Goal: Transaction & Acquisition: Purchase product/service

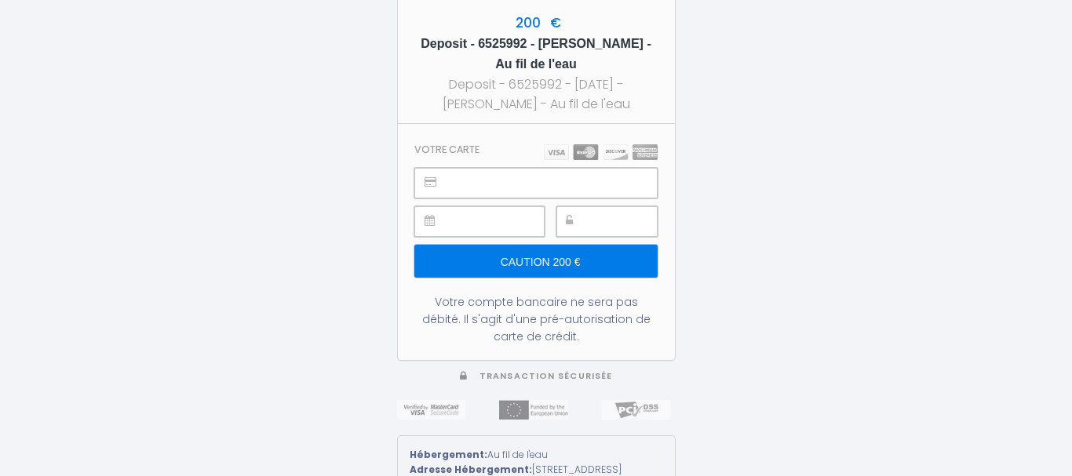
click at [588, 225] on div at bounding box center [606, 221] width 101 height 31
click at [555, 253] on input "Caution 200 €" at bounding box center [535, 261] width 242 height 33
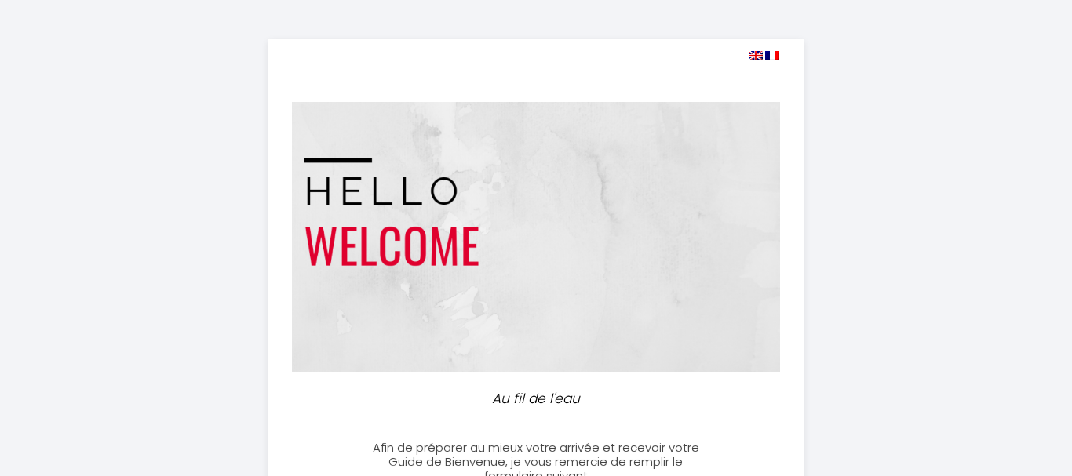
select select
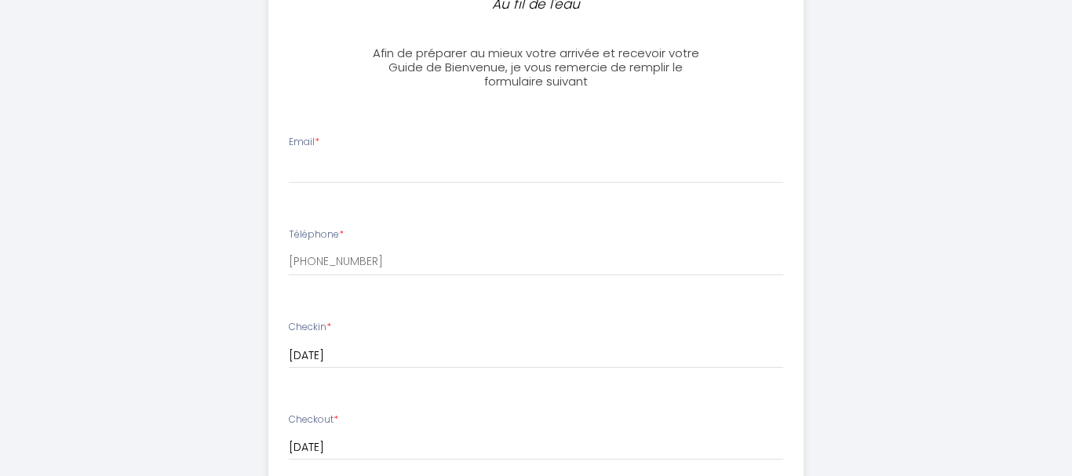
scroll to position [382, 0]
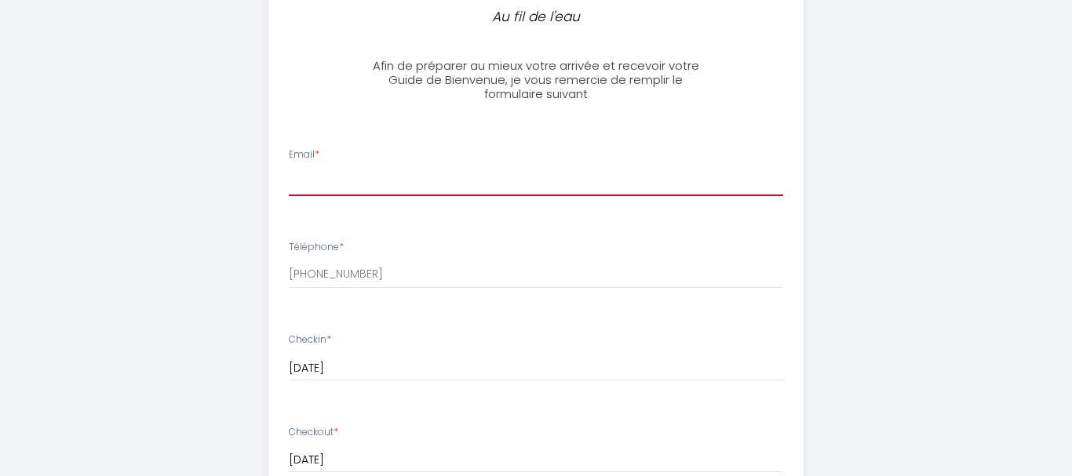
click at [325, 180] on input "Email *" at bounding box center [536, 182] width 495 height 28
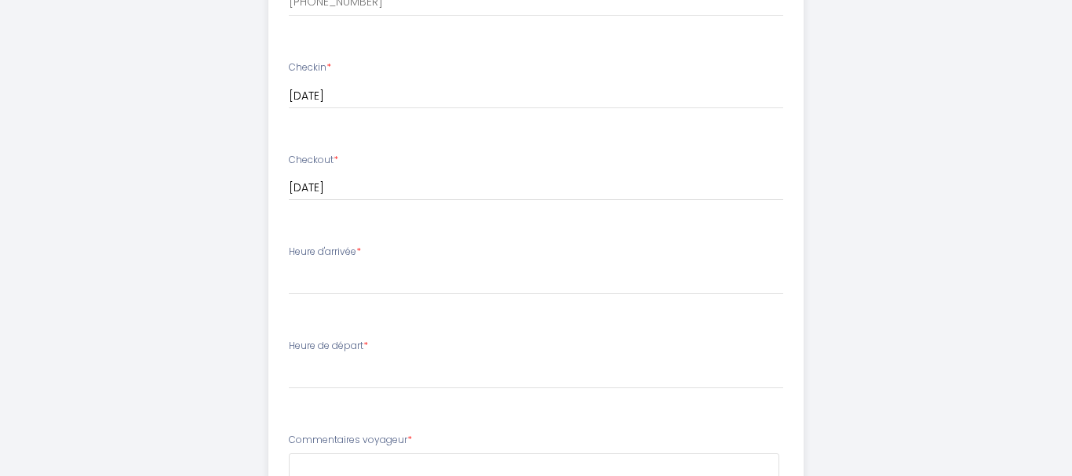
scroll to position [660, 0]
type input "lejosne.eric@bbox.fr"
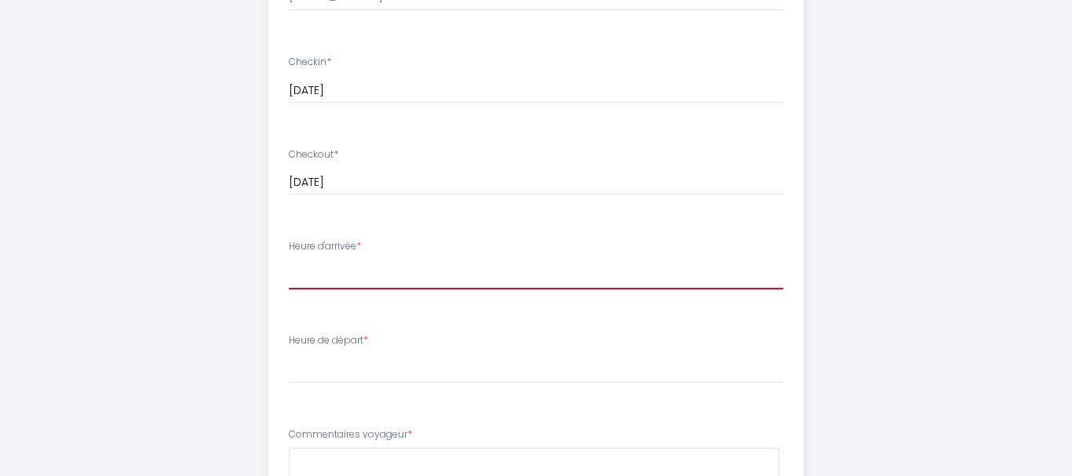
select select "21:00"
click option "21:00" at bounding box center [0, 0] width 0 height 0
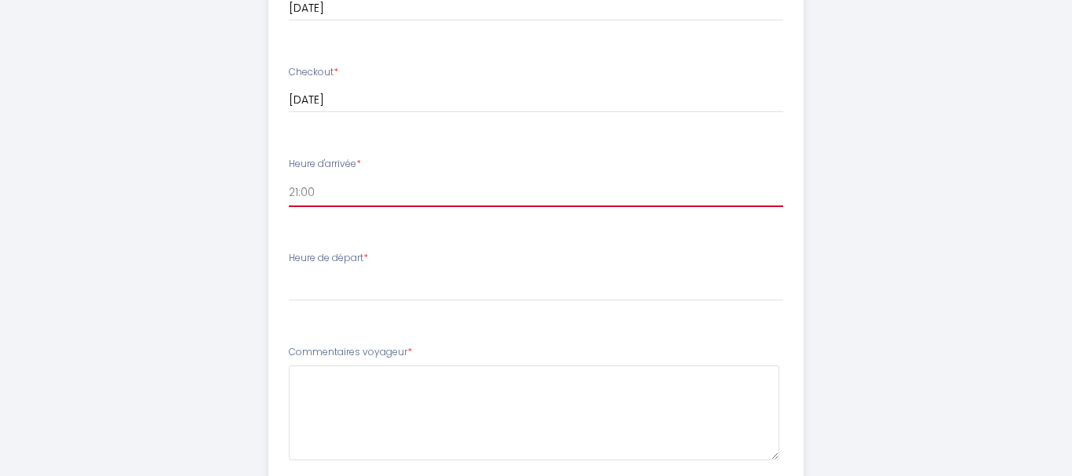
scroll to position [744, 0]
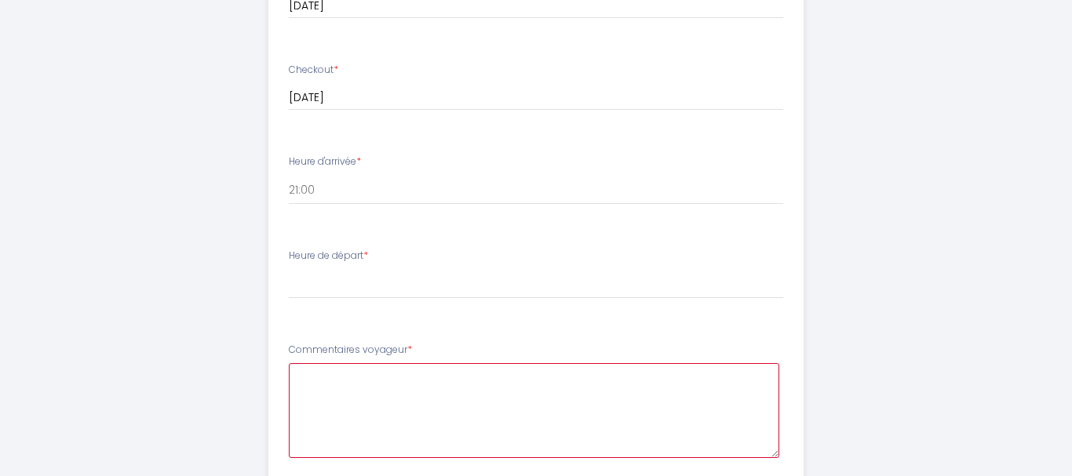
click at [326, 383] on voyageur6 at bounding box center [534, 410] width 491 height 95
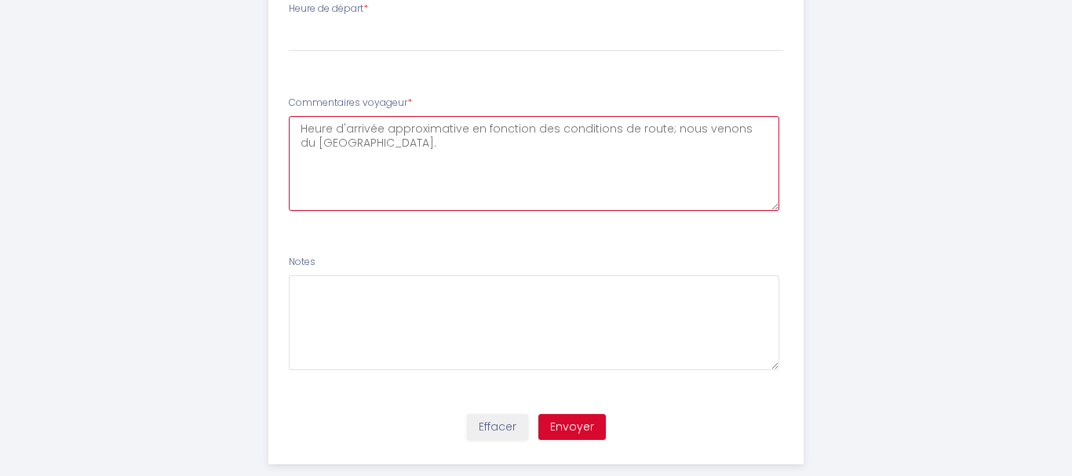
scroll to position [1006, 0]
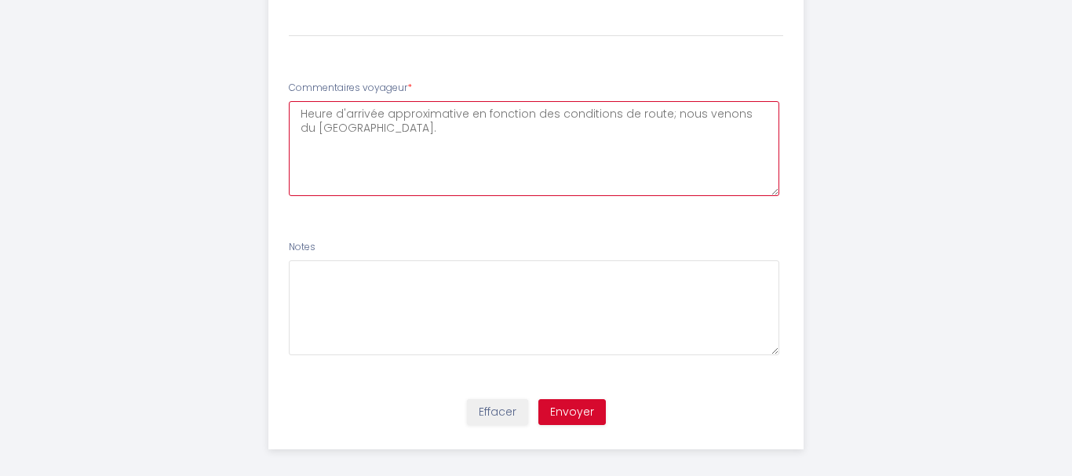
type voyageur6 "Heure d'arrivée approximative en fonction des conditions de route; nous venons …"
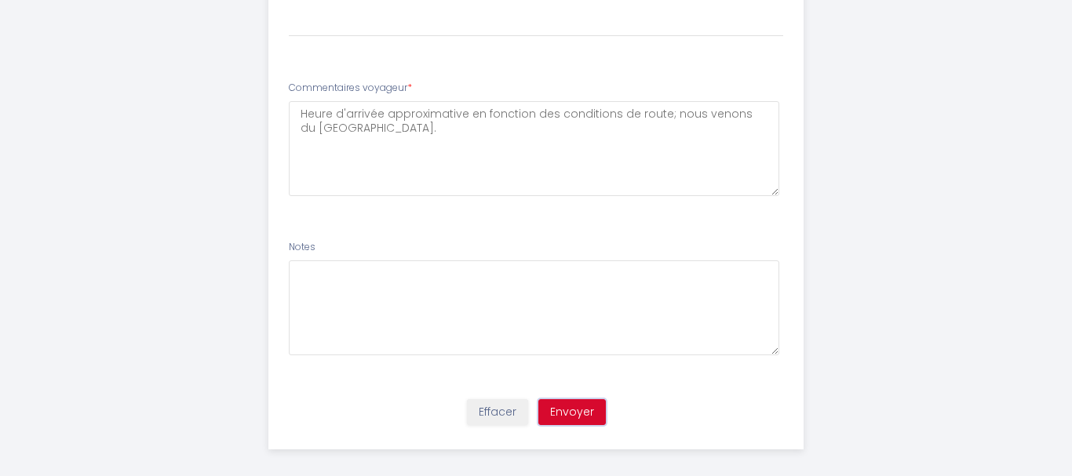
click at [581, 409] on button "Envoyer" at bounding box center [571, 412] width 67 height 27
drag, startPoint x: 898, startPoint y: 337, endPoint x: 880, endPoint y: 294, distance: 46.0
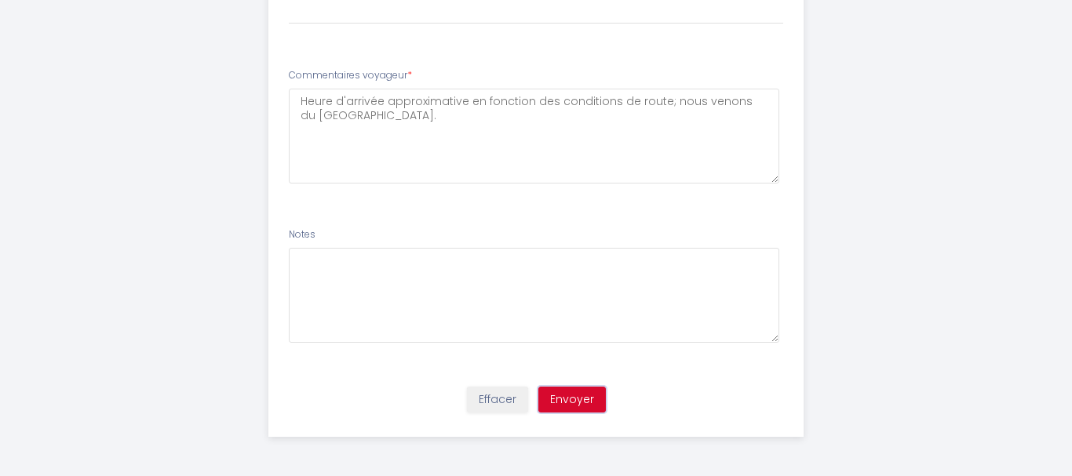
click at [562, 400] on button "Envoyer" at bounding box center [571, 400] width 67 height 27
click at [289, 0] on select "00:00 00:30 01:00 01:30 02:00 02:30 03:00 03:30 04:00 04:30 05:00 05:30 06:00 0…" at bounding box center [536, 10] width 495 height 30
select select "10:00"
click option "10:00" at bounding box center [0, 0] width 0 height 0
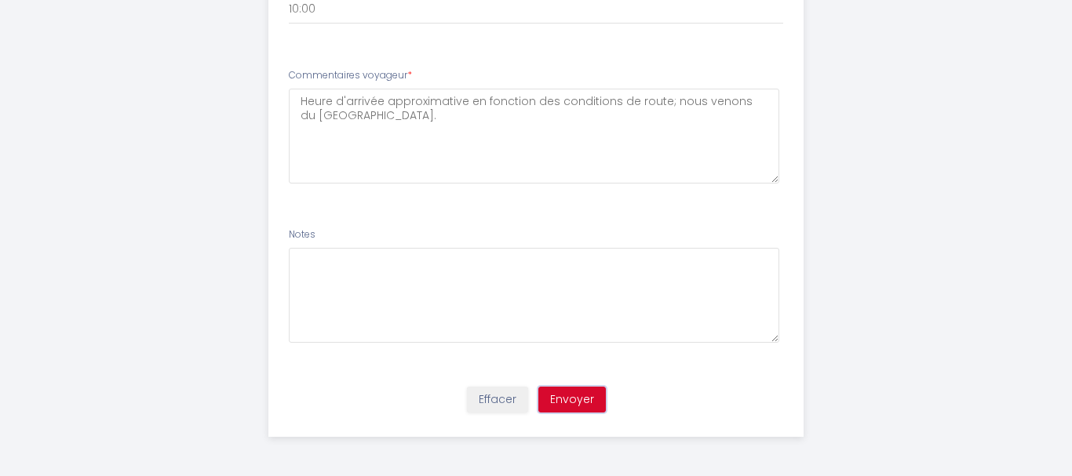
click at [587, 395] on button "Envoyer" at bounding box center [571, 400] width 67 height 27
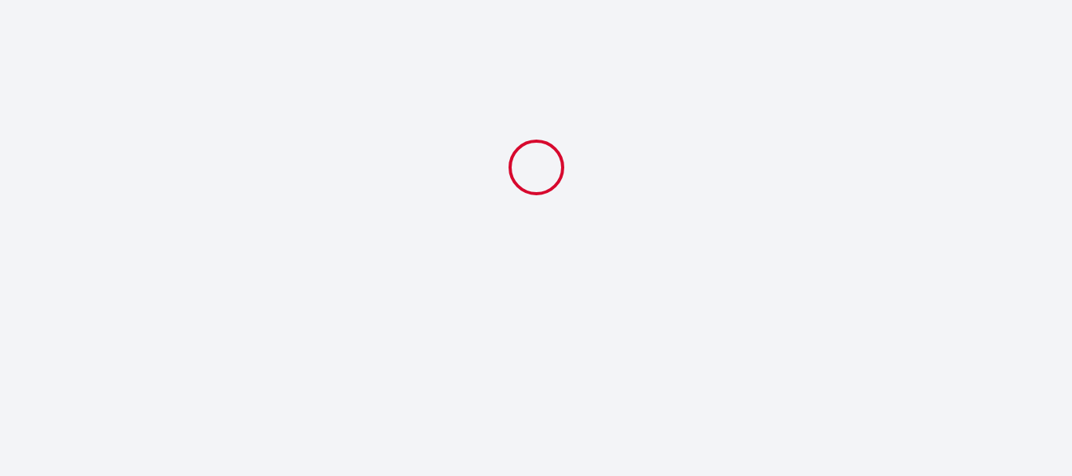
scroll to position [0, 0]
select select "21:00"
select select "10:00"
